Goal: Task Accomplishment & Management: Use online tool/utility

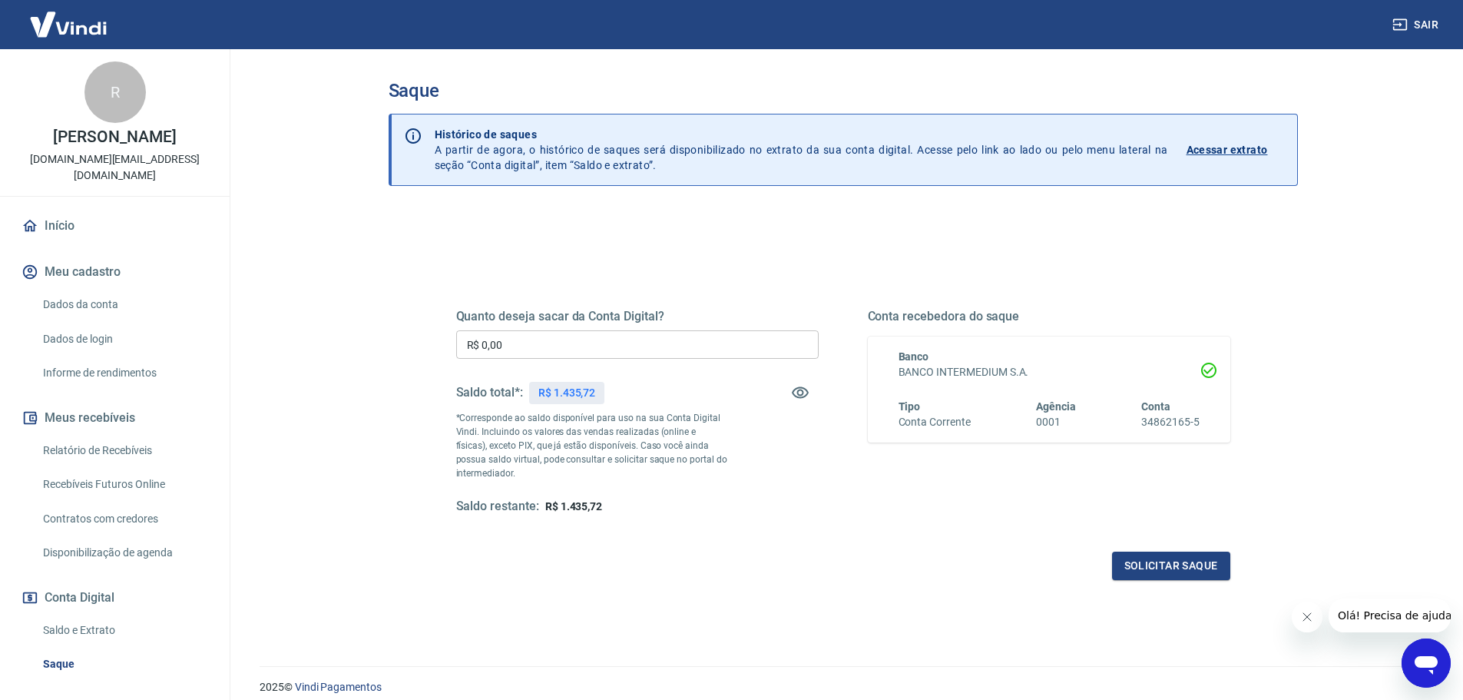
click at [640, 354] on input "R$ 0,00" at bounding box center [637, 344] width 362 height 28
type input "R$ 1.435,72"
click at [1179, 565] on button "Solicitar saque" at bounding box center [1171, 565] width 118 height 28
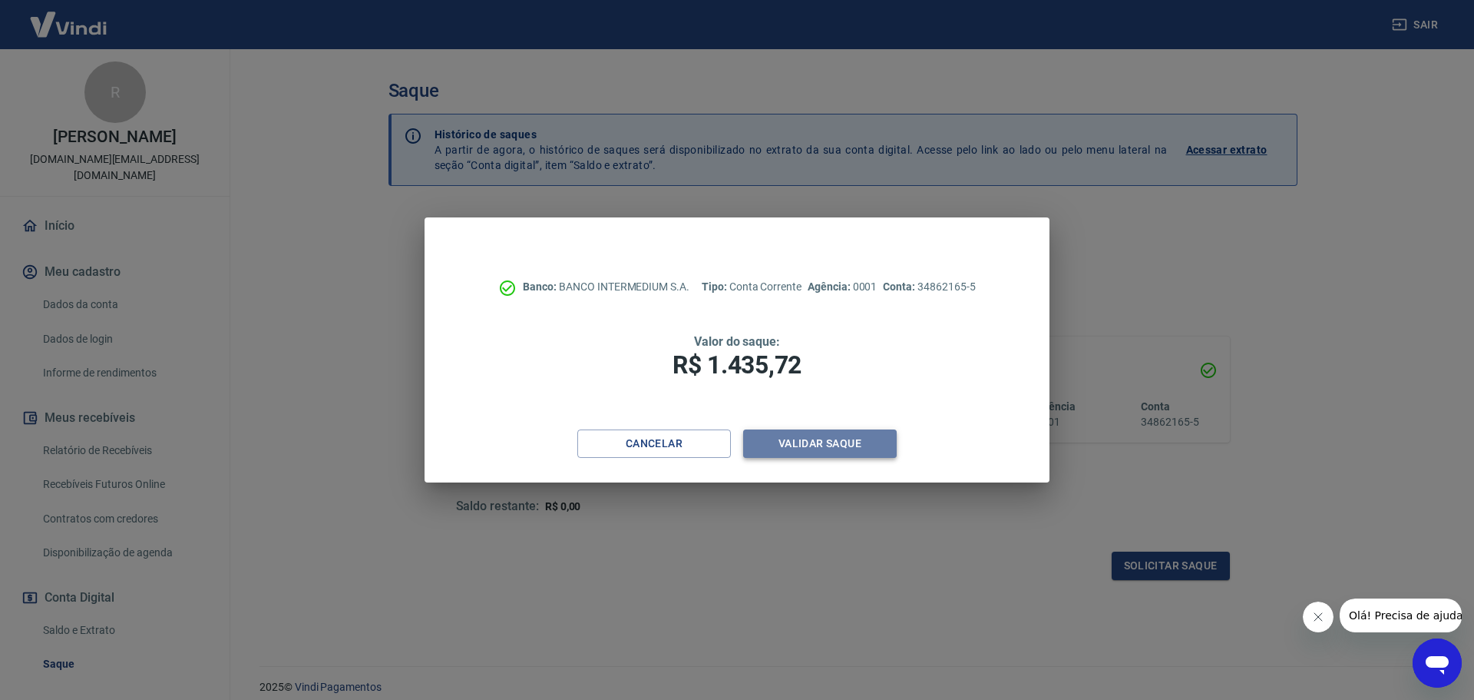
click at [791, 448] on button "Validar saque" at bounding box center [820, 443] width 154 height 28
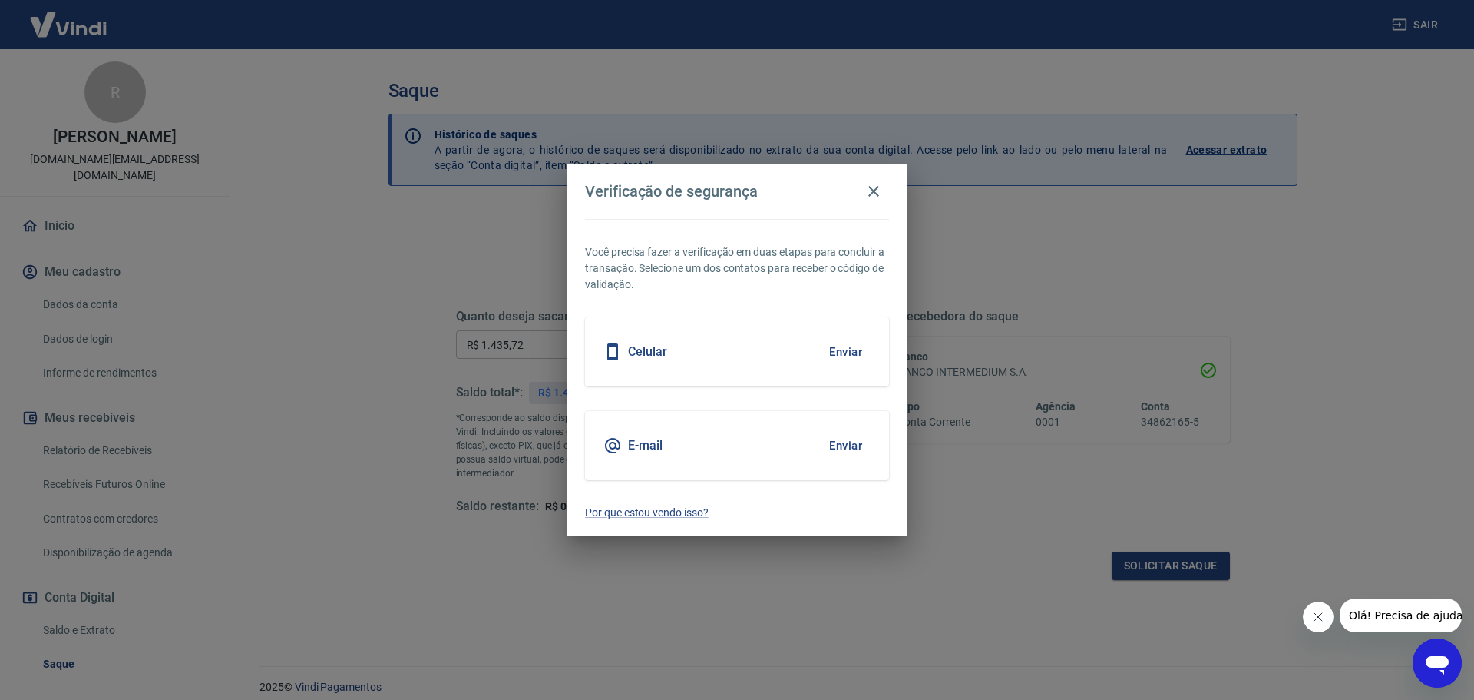
click at [845, 439] on button "Enviar" at bounding box center [846, 445] width 50 height 32
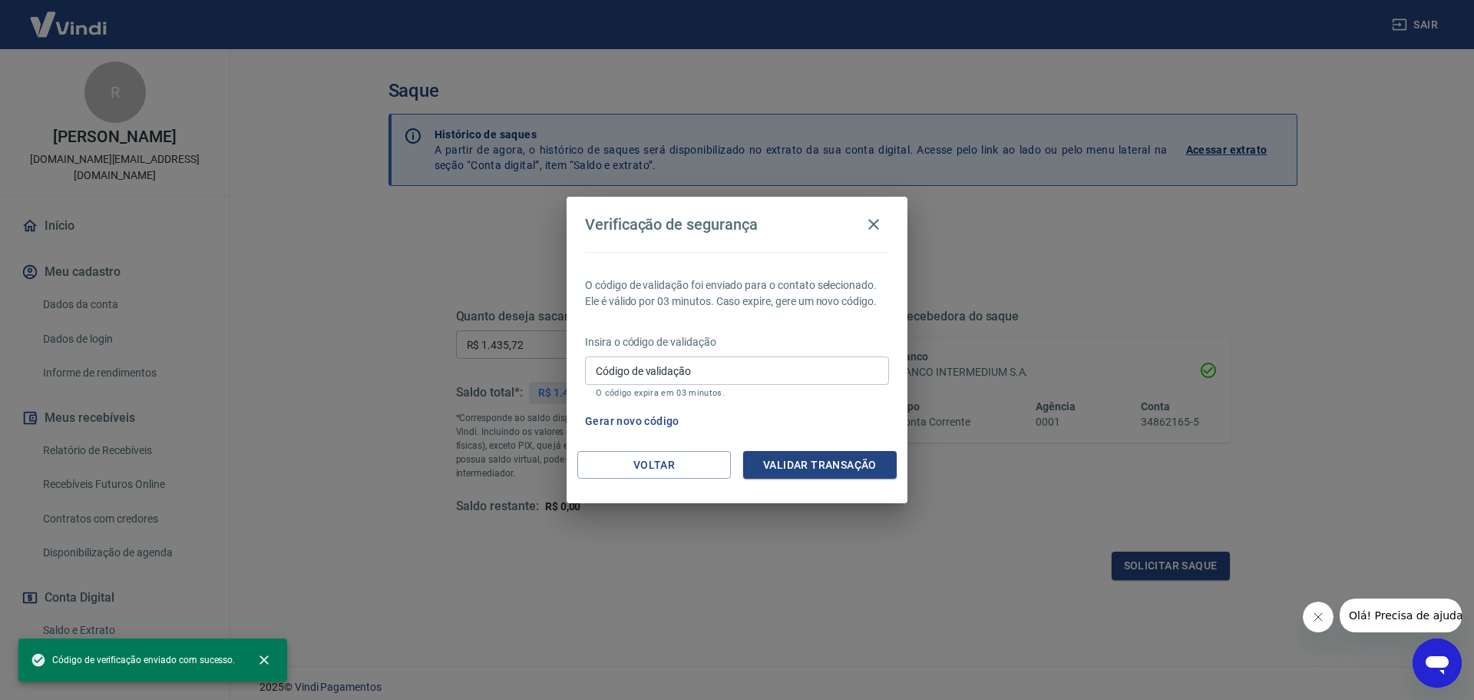
click at [705, 359] on input "Código de validação" at bounding box center [737, 370] width 304 height 28
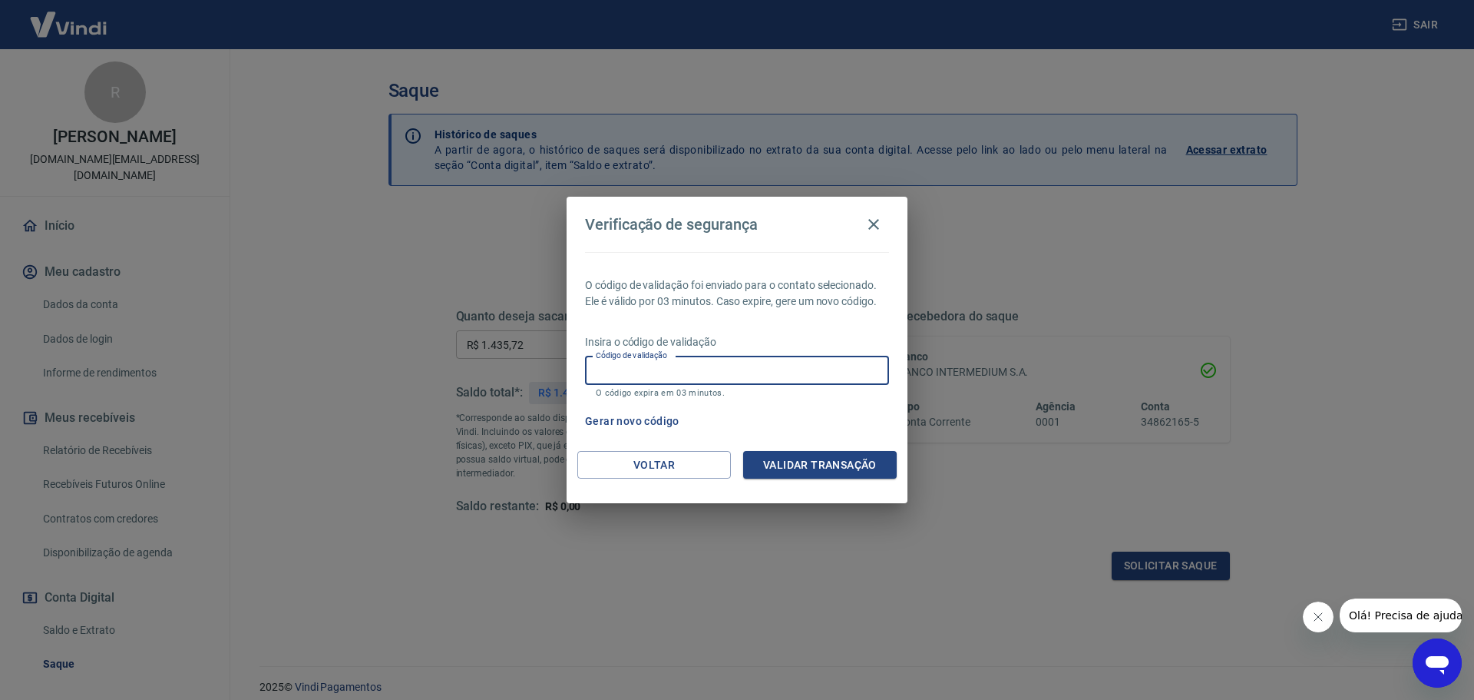
paste input "579651"
type input "579651"
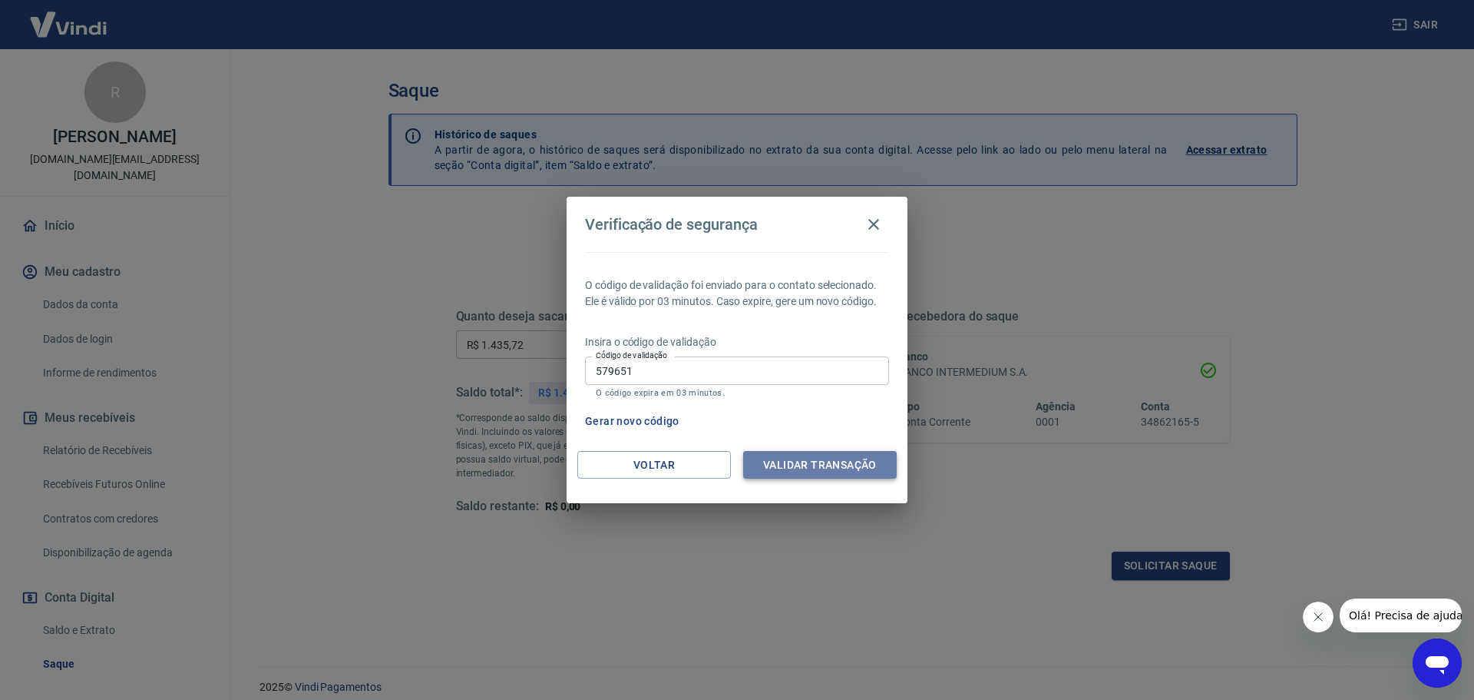
click at [822, 463] on button "Validar transação" at bounding box center [820, 465] width 154 height 28
